Goal: Information Seeking & Learning: Learn about a topic

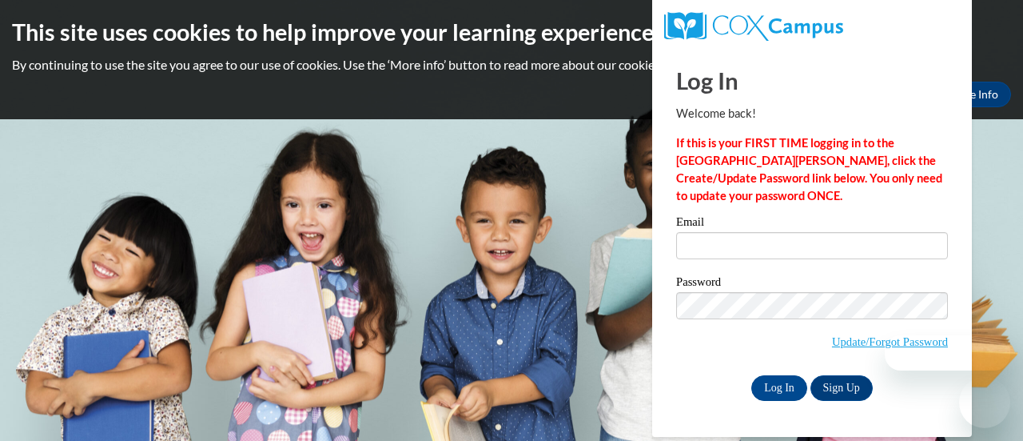
type input "mackzus@cpsboe.k12.oh.us"
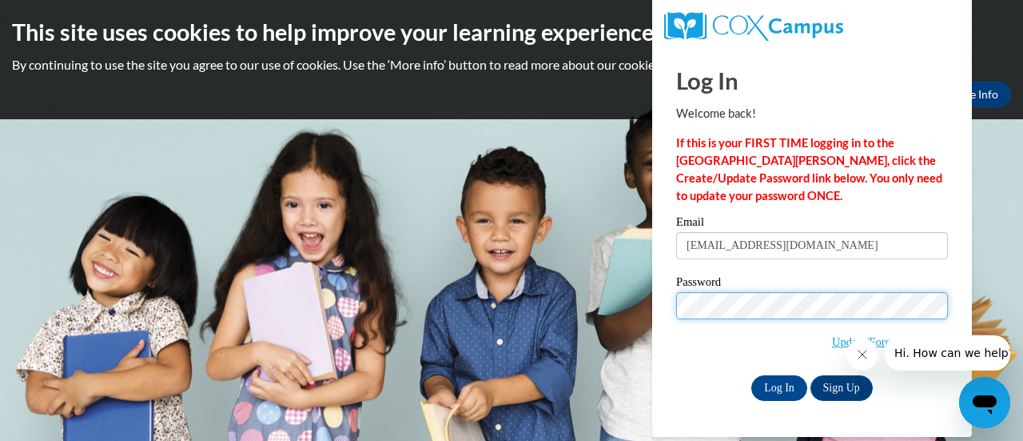
click at [752, 375] on input "Log In" at bounding box center [780, 388] width 56 height 26
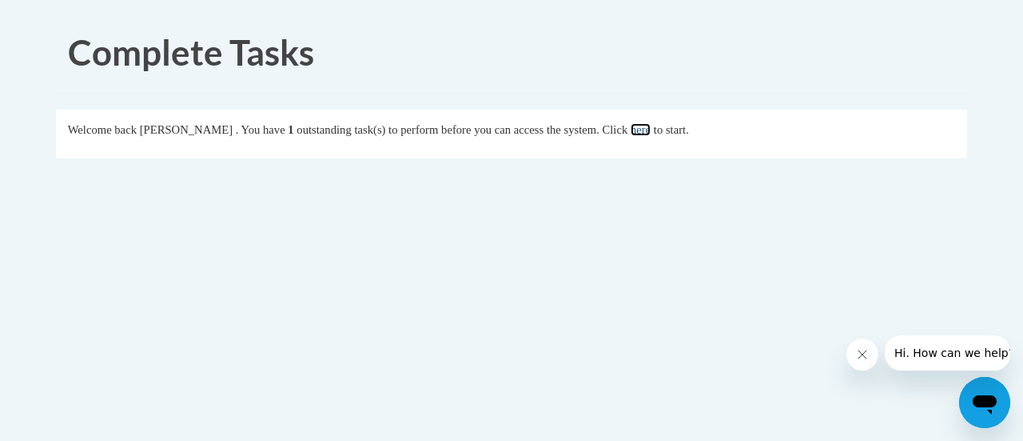
click at [651, 132] on link "here" at bounding box center [641, 129] width 20 height 13
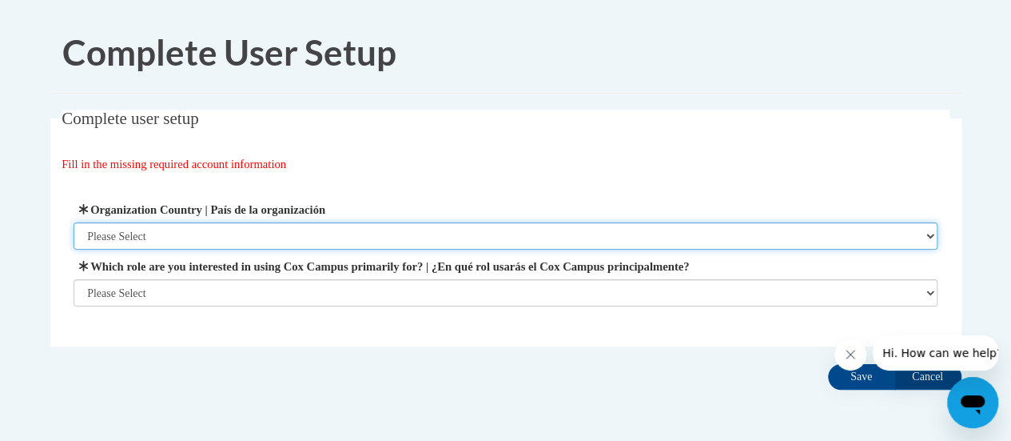
click at [257, 230] on select "Please Select United States | Estados Unidos Outside of the United States | Fue…" at bounding box center [506, 235] width 864 height 27
select select "ad49bcad-a171-4b2e-b99c-48b446064914"
click at [74, 222] on select "Please Select United States | Estados Unidos Outside of the United States | Fue…" at bounding box center [506, 235] width 864 height 27
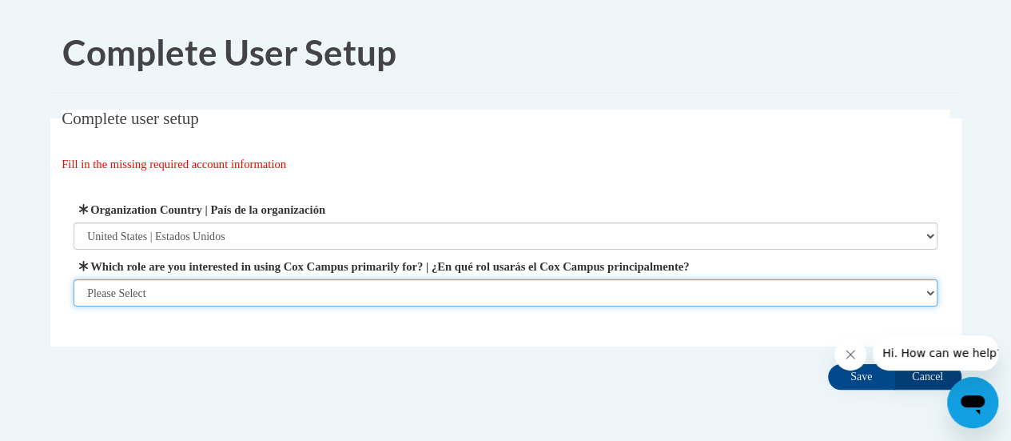
click at [232, 290] on select "Please Select College/University | Colegio/Universidad Community/Nonprofit Part…" at bounding box center [506, 292] width 864 height 27
select select "fbf2d438-af2f-41f8-98f1-81c410e29de3"
click at [74, 306] on select "Please Select College/University | Colegio/Universidad Community/Nonprofit Part…" at bounding box center [506, 292] width 864 height 27
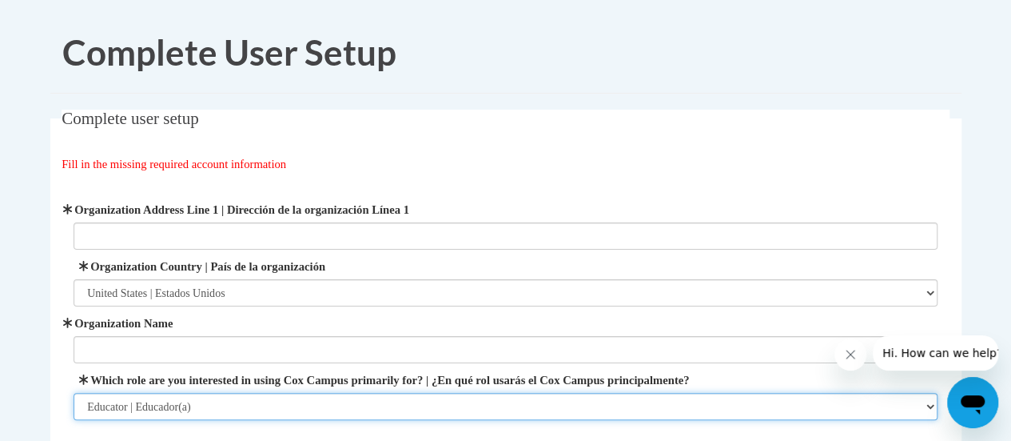
click at [481, 403] on select "Please Select College/University | Colegio/Universidad Community/Nonprofit Part…" at bounding box center [506, 406] width 864 height 27
click at [74, 393] on select "Please Select College/University | Colegio/Universidad Community/Nonprofit Part…" at bounding box center [506, 406] width 864 height 27
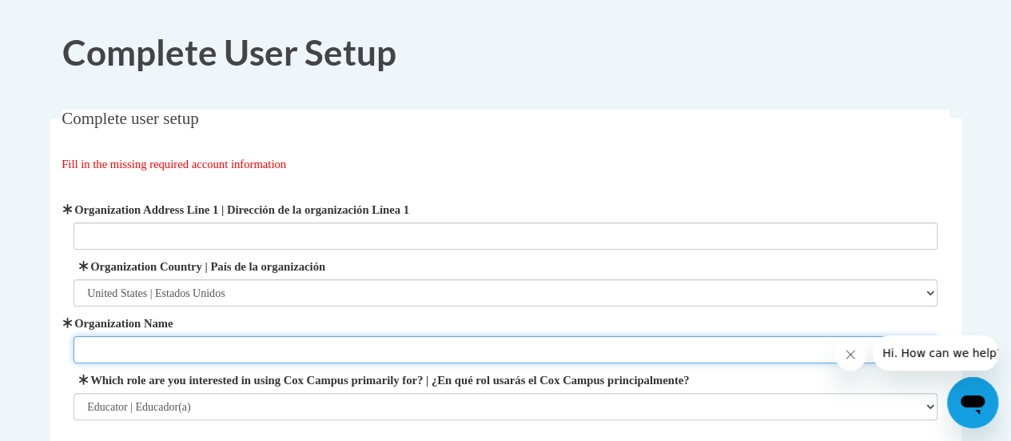
click at [430, 348] on input "Organization Name" at bounding box center [506, 349] width 864 height 27
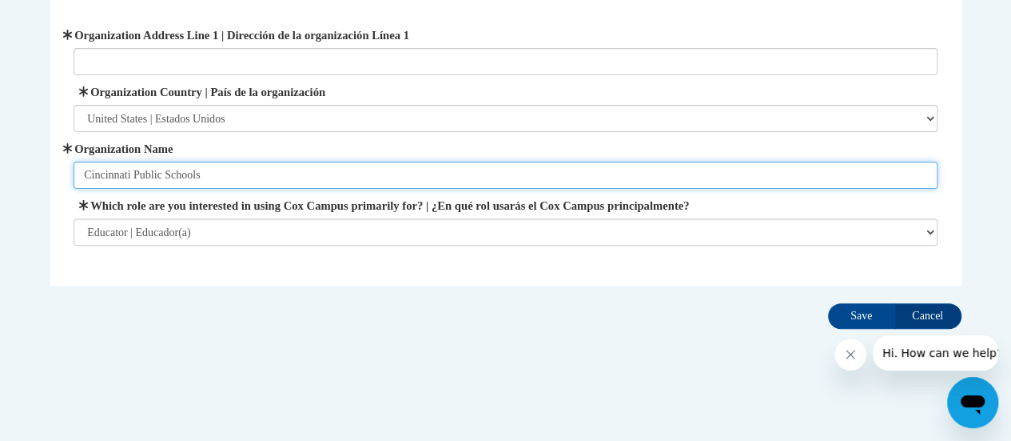
scroll to position [175, 0]
type input "Cincinnati Public Schools"
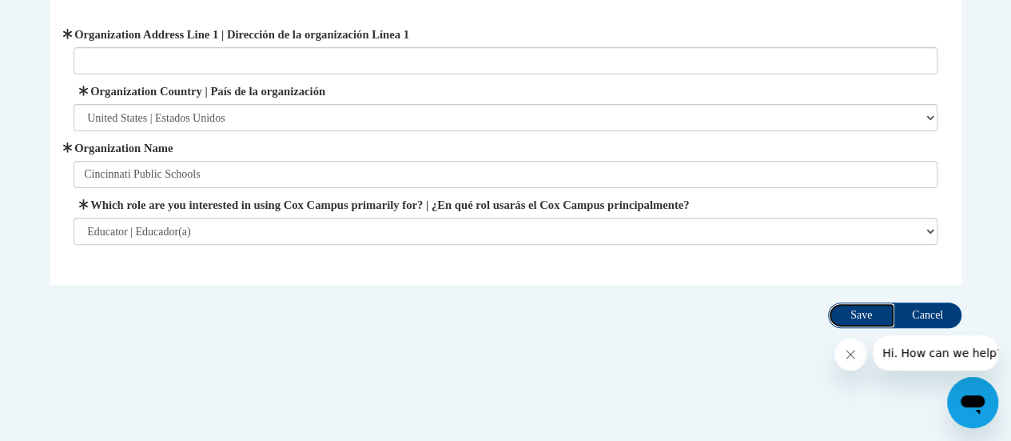
click at [856, 322] on input "Save" at bounding box center [861, 315] width 67 height 26
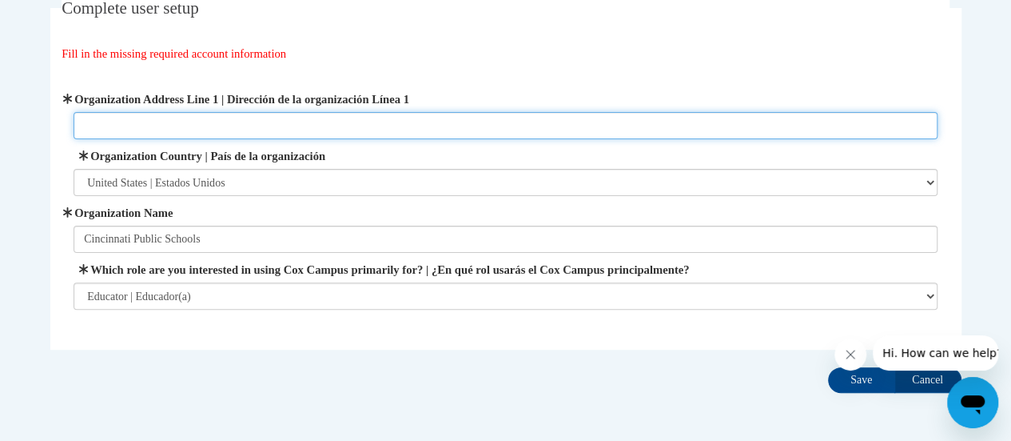
scroll to position [108, 0]
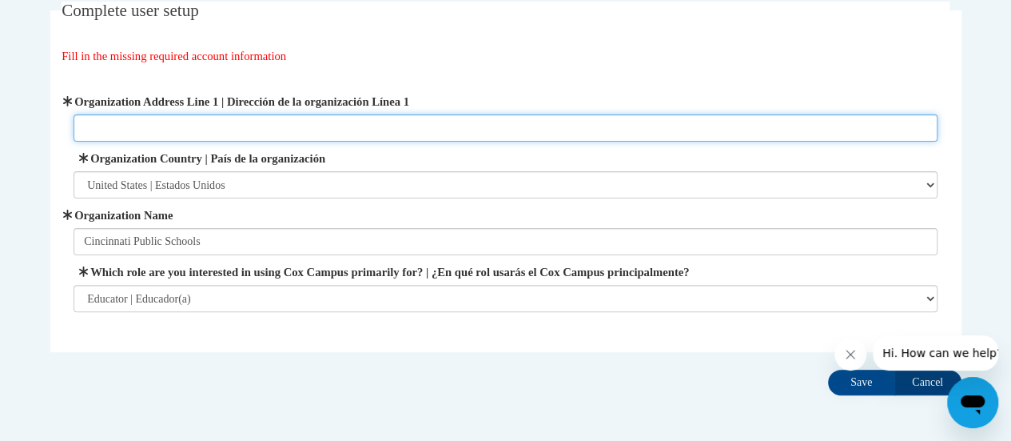
click at [413, 121] on input "Organization Address Line 1 | Dirección de la organización Línea 1" at bounding box center [506, 127] width 864 height 27
type input "R"
click at [413, 121] on input "Organization Address Line 1 | Dirección de la organización Línea 1" at bounding box center [506, 127] width 864 height 27
type input "2120 Vine Street"
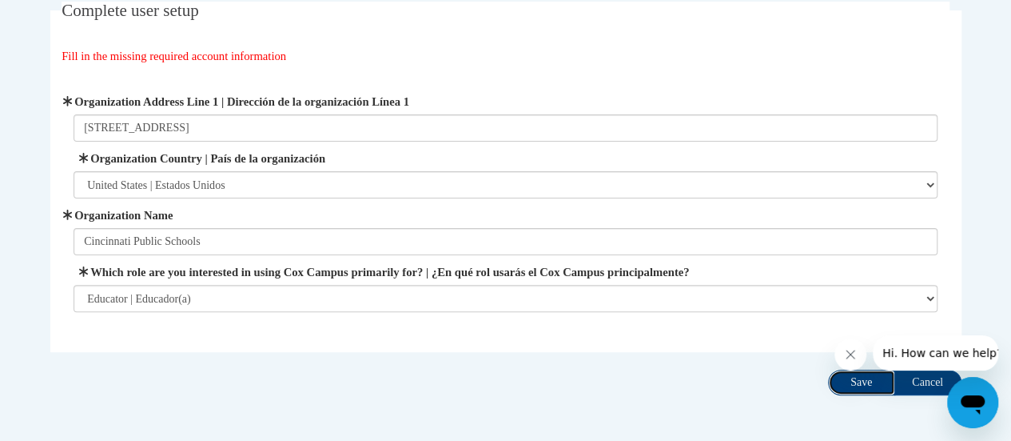
click at [868, 377] on input "Save" at bounding box center [861, 382] width 67 height 26
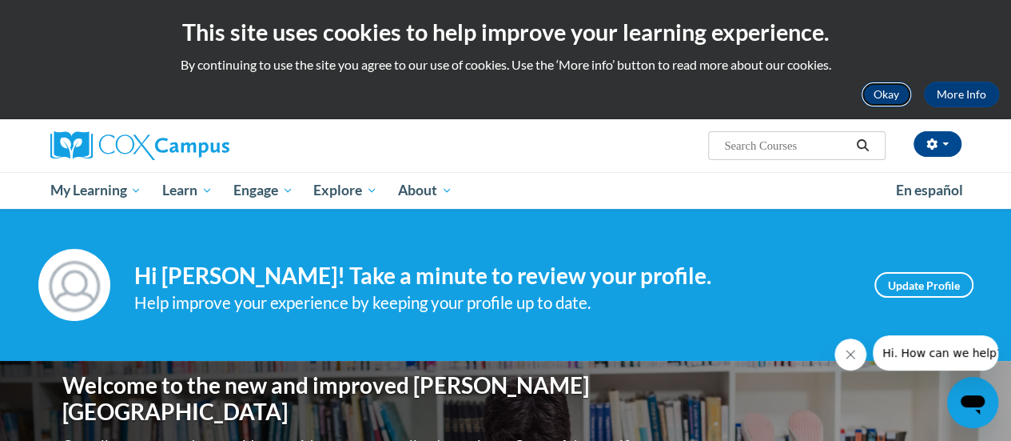
click at [895, 90] on button "Okay" at bounding box center [886, 95] width 51 height 26
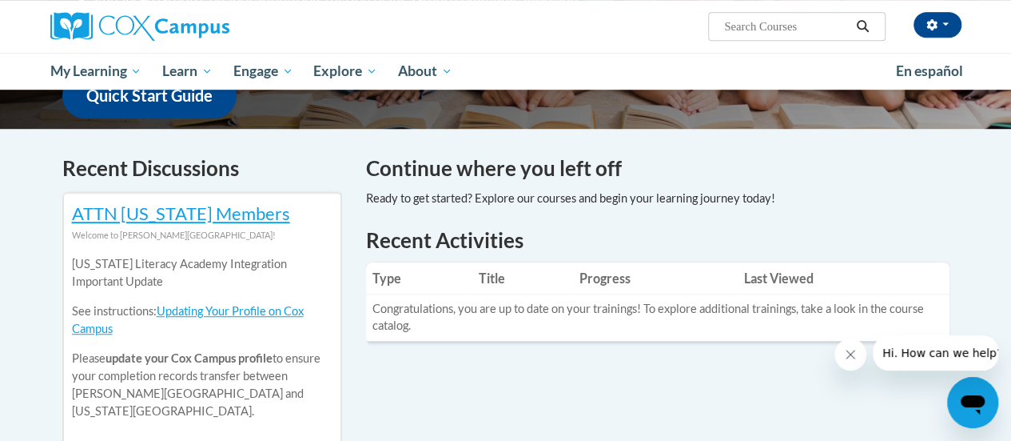
scroll to position [438, 0]
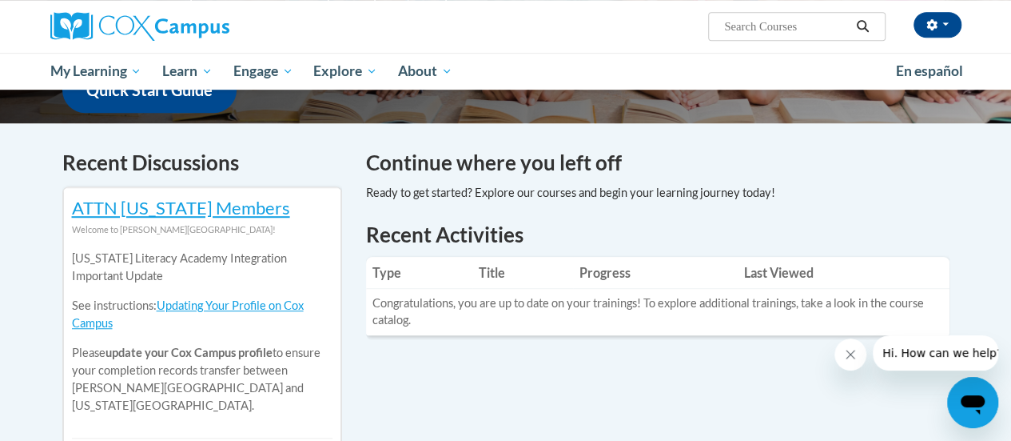
click at [768, 30] on input "Search..." at bounding box center [787, 26] width 128 height 19
click at [844, 34] on input "beginning teacher series:" at bounding box center [787, 26] width 128 height 19
type input "beginning teacher series preschool:"
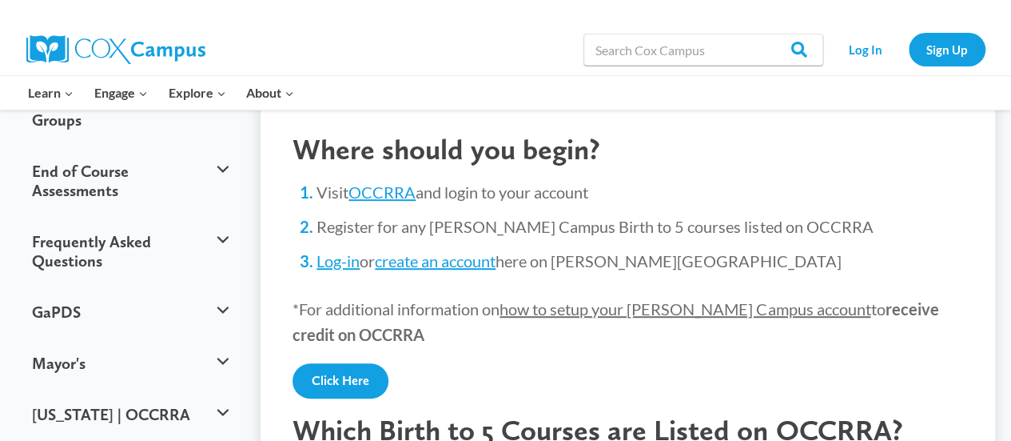
scroll to position [329, 0]
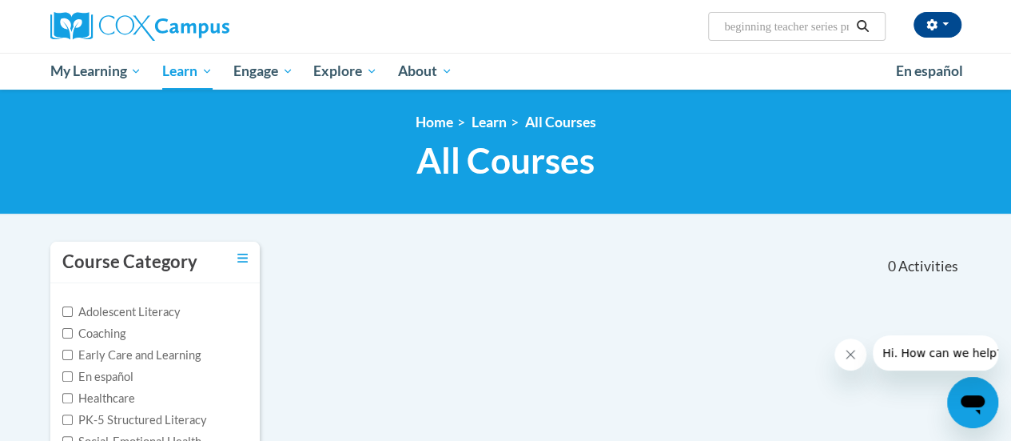
click at [818, 25] on input "beginning teacher series preschool:" at bounding box center [787, 26] width 128 height 19
click at [789, 30] on input "beginning teacher series preschool: instructional" at bounding box center [787, 26] width 128 height 19
type input "beginning teacher series preschool: instructional interactions"
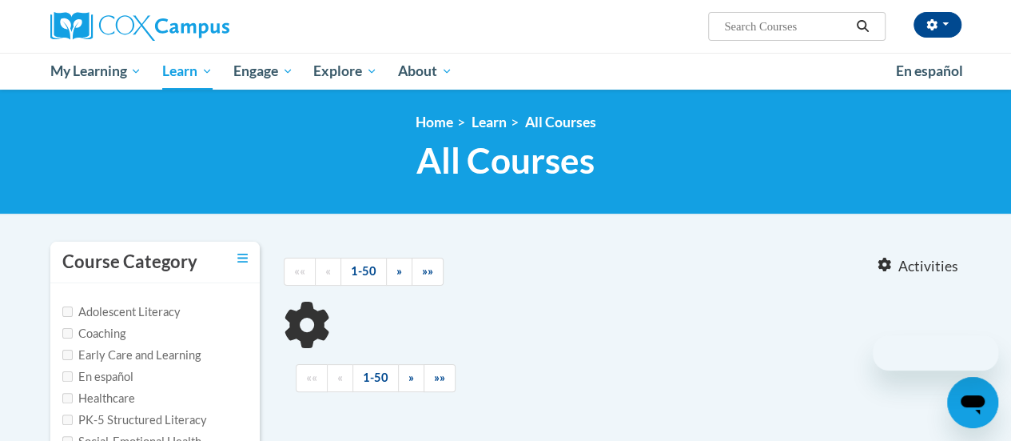
type input "beginning teacher series preschool: instructional interactions"
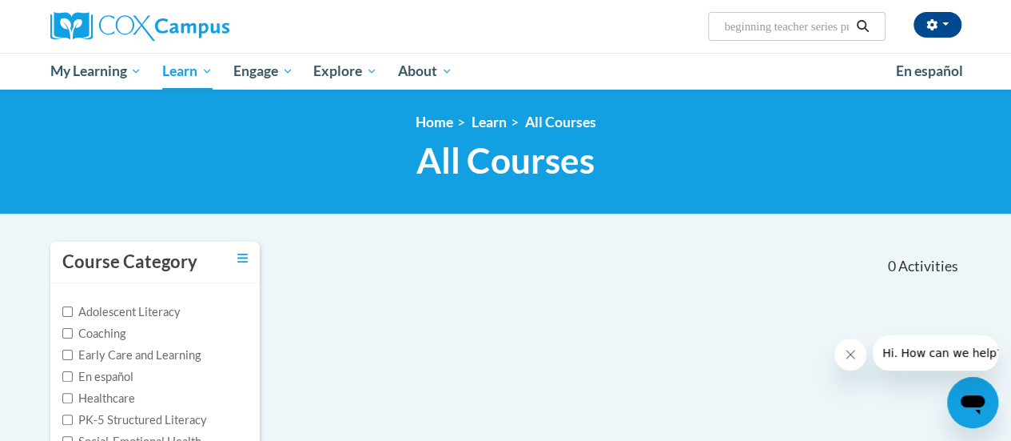
scroll to position [0, 189]
drag, startPoint x: 724, startPoint y: 26, endPoint x: 1023, endPoint y: 48, distance: 299.0
click at [1011, 48] on html "Sheri Mackzum (America/New_York UTC-04:00) My Profile Inbox My Transcripts Log …" at bounding box center [505, 220] width 1011 height 441
type input "instructional interactions"
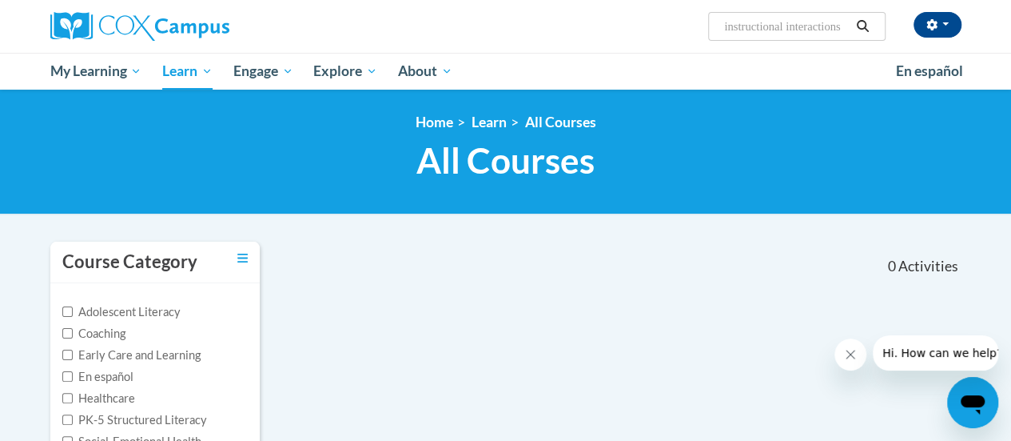
scroll to position [0, 1]
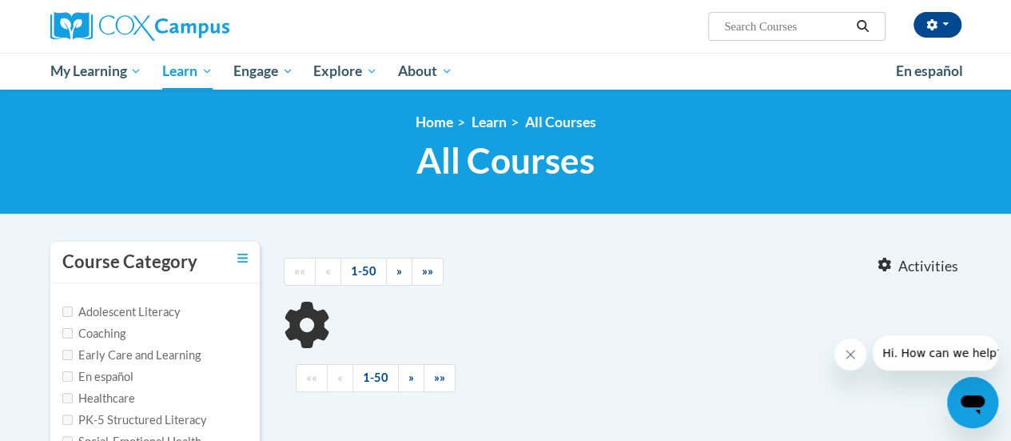
type input "instructional interactions"
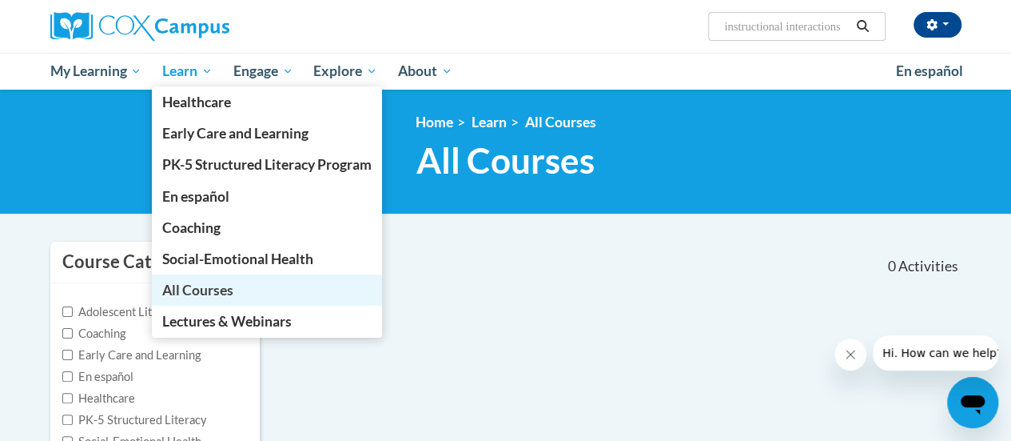
click at [197, 288] on span "All Courses" at bounding box center [197, 289] width 71 height 17
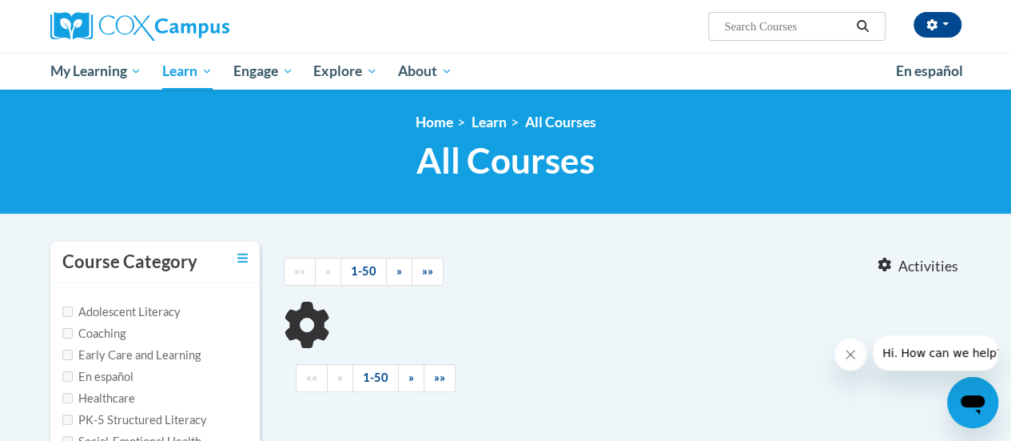
click at [772, 30] on input "Search..." at bounding box center [787, 26] width 128 height 19
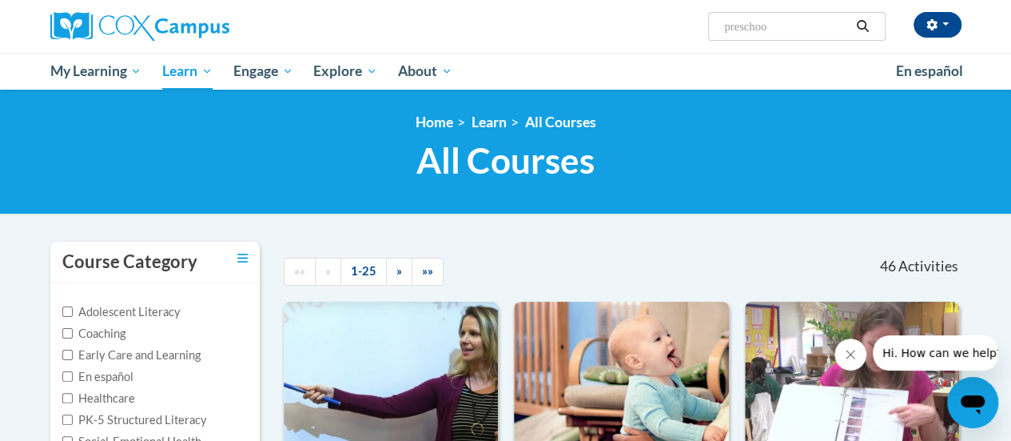
type input "preschool"
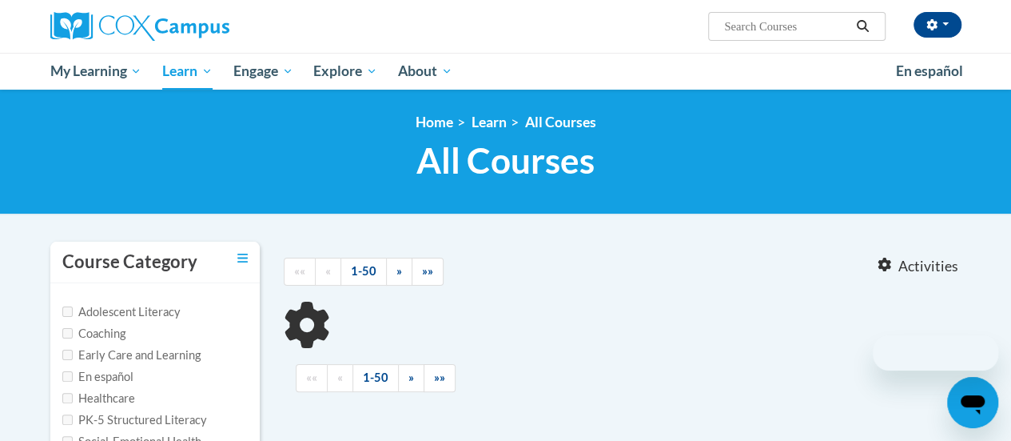
type input "preschool"
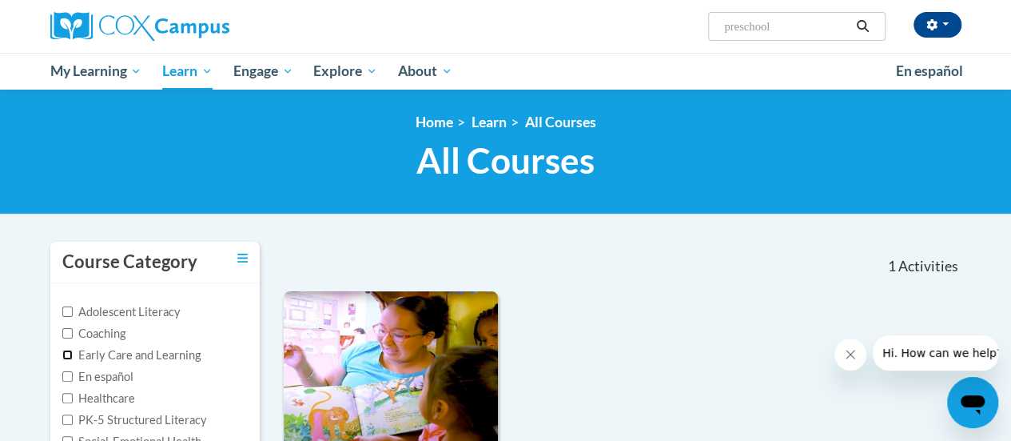
click at [66, 349] on input "Early Care and Learning" at bounding box center [67, 354] width 10 height 10
checkbox input "true"
